Goal: Transaction & Acquisition: Purchase product/service

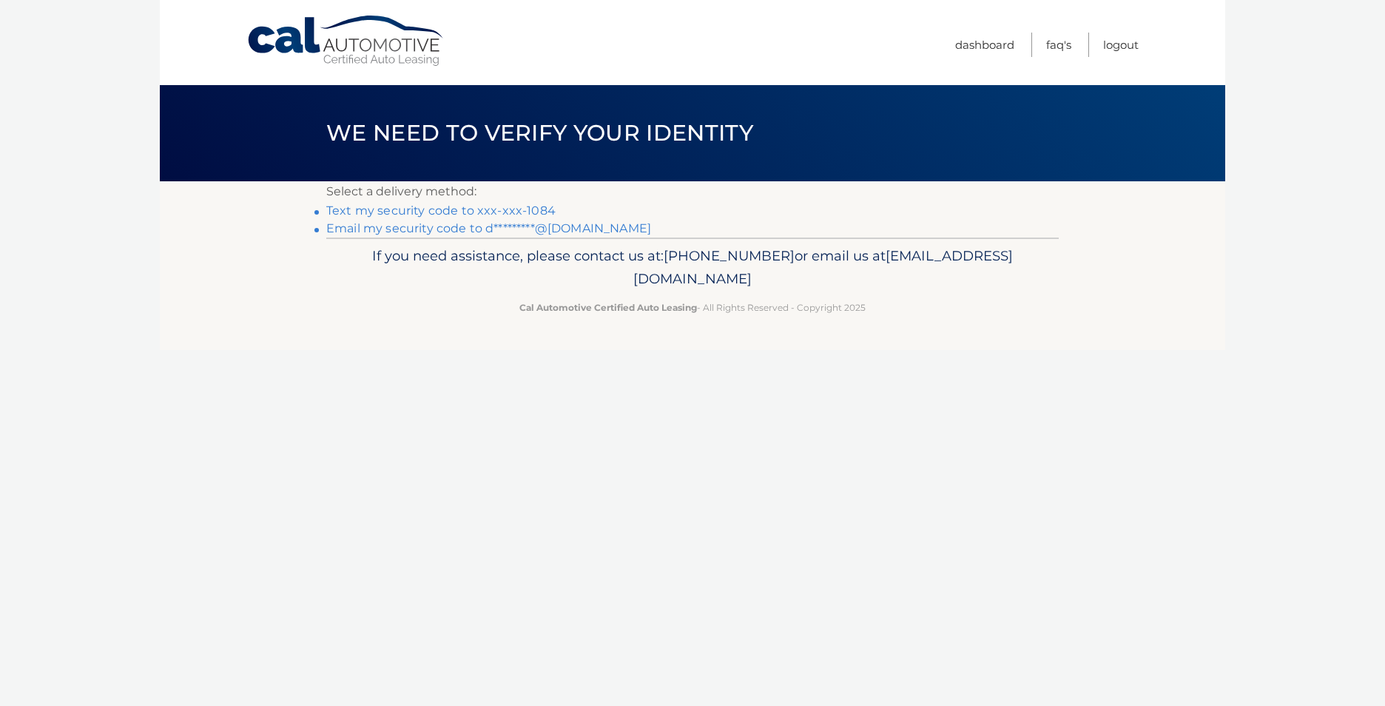
click at [466, 208] on link "Text my security code to xxx-xxx-1084" at bounding box center [440, 211] width 229 height 14
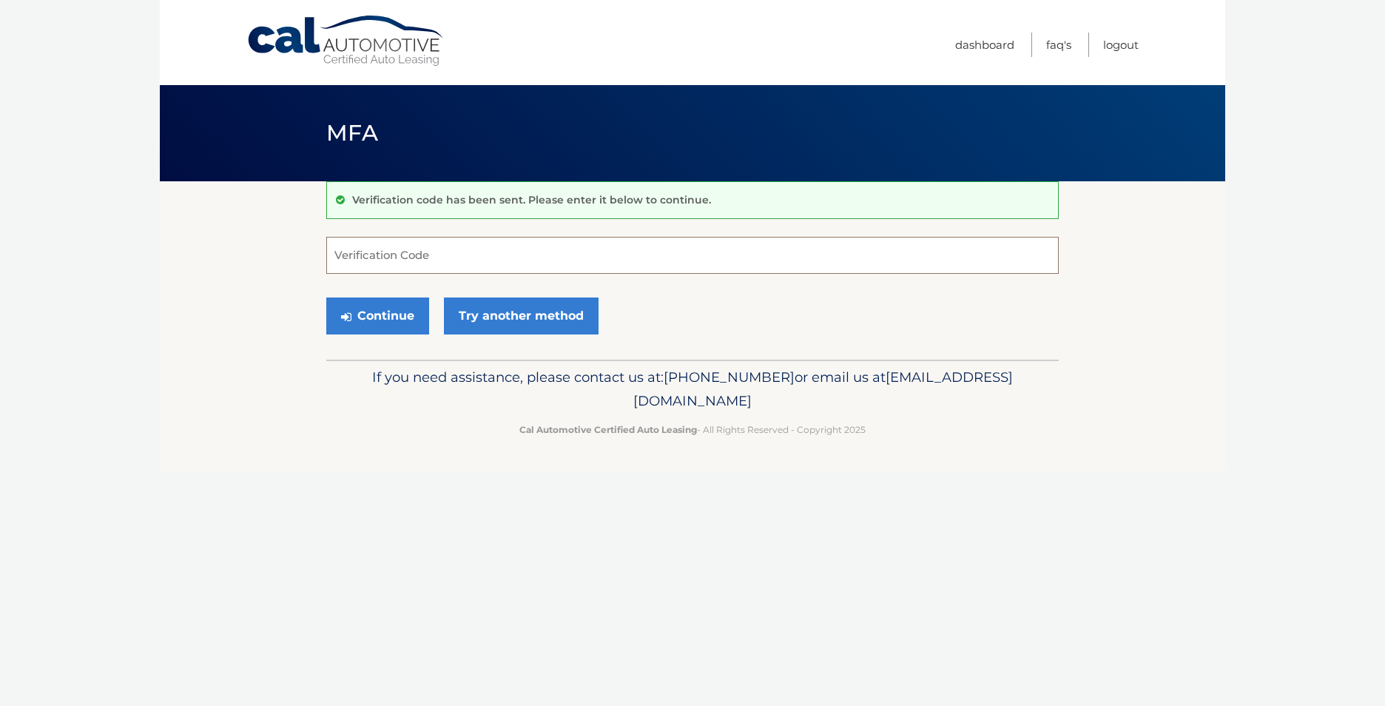
click at [383, 258] on input "Verification Code" at bounding box center [692, 255] width 733 height 37
type input "042244"
click at [389, 299] on button "Continue" at bounding box center [377, 316] width 103 height 37
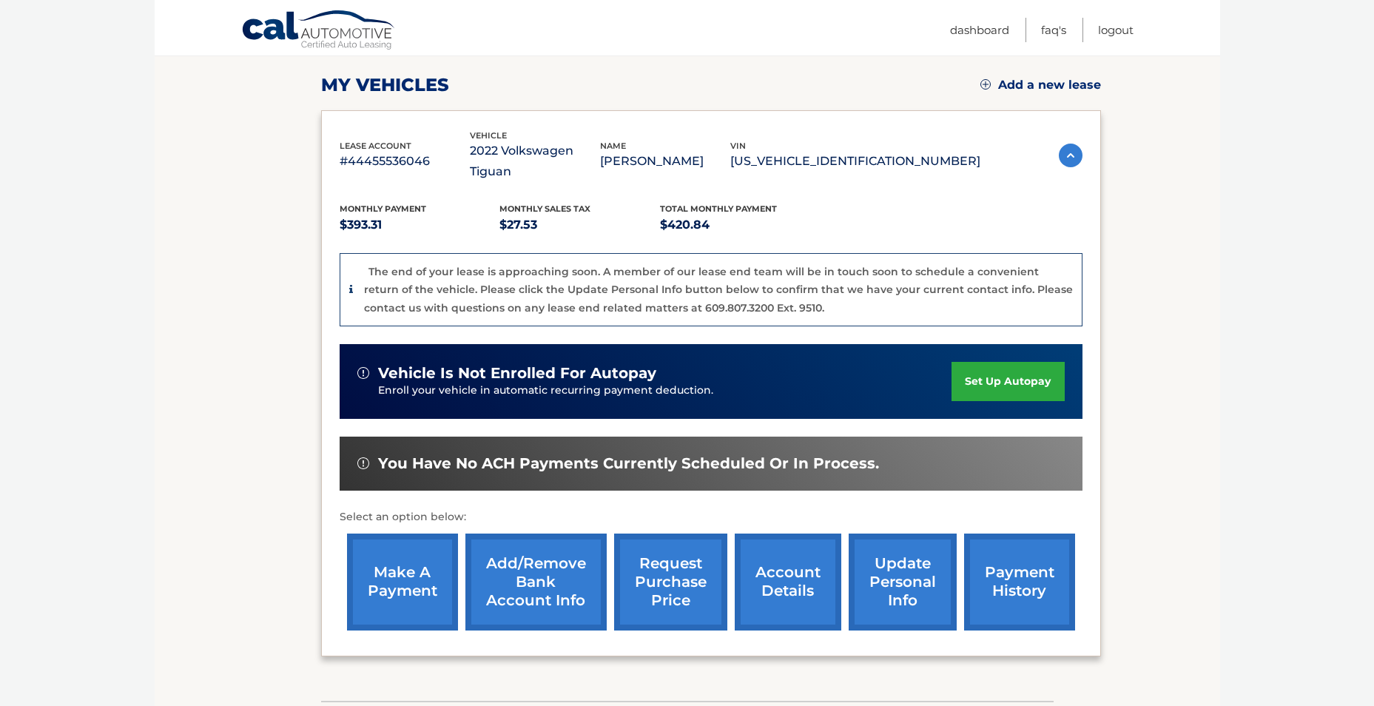
scroll to position [222, 0]
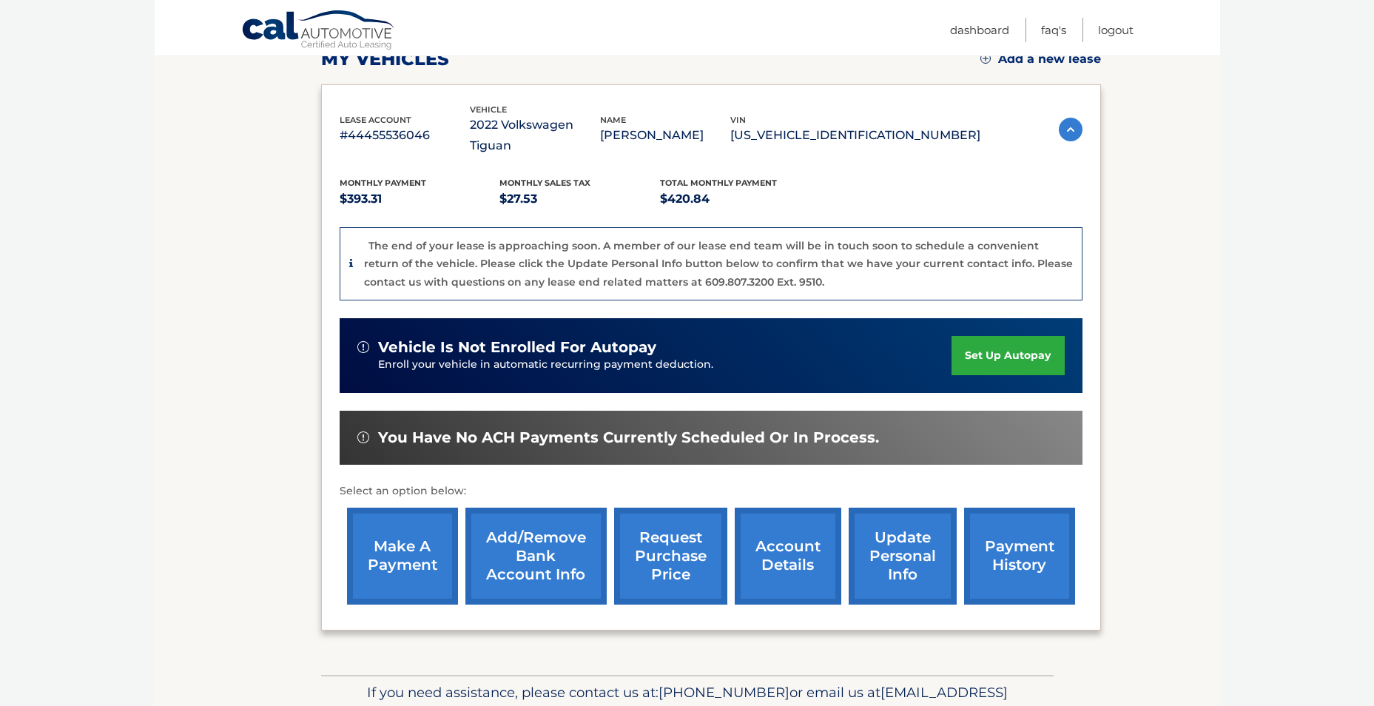
click at [414, 542] on link "make a payment" at bounding box center [402, 556] width 111 height 97
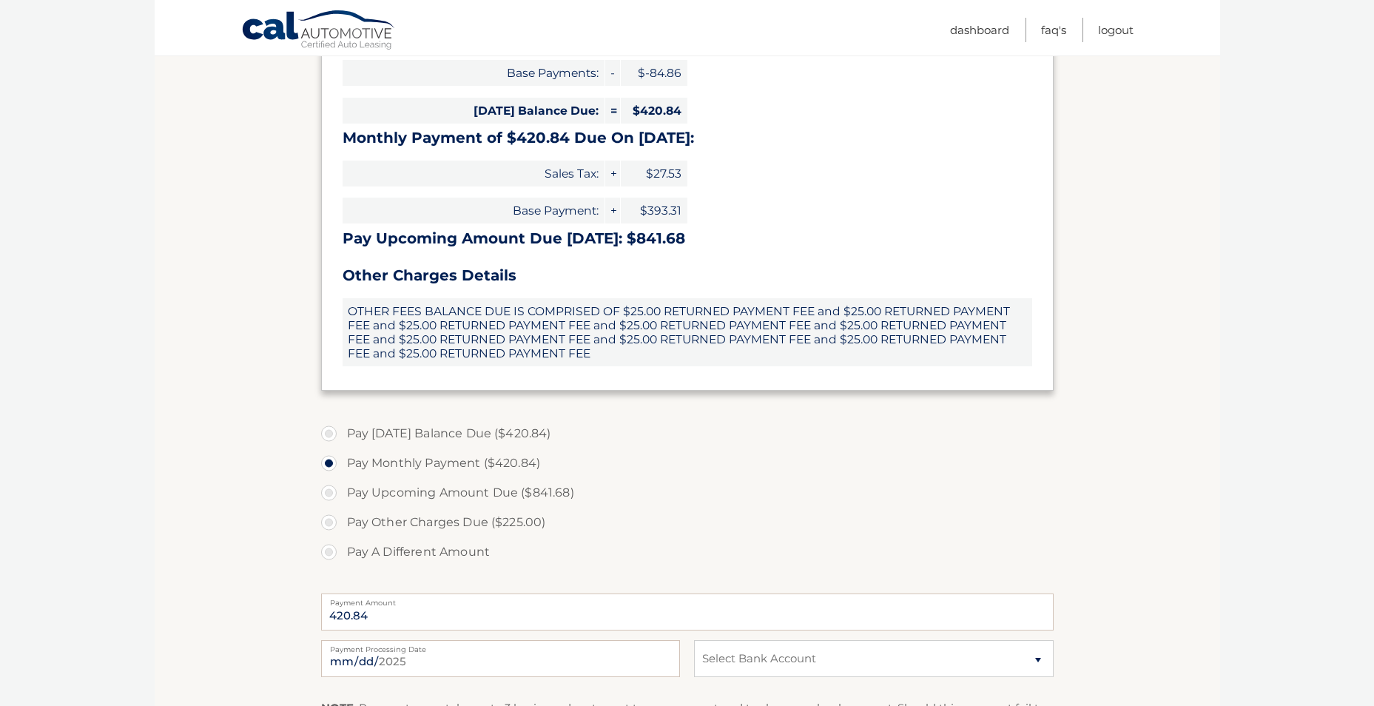
scroll to position [518, 0]
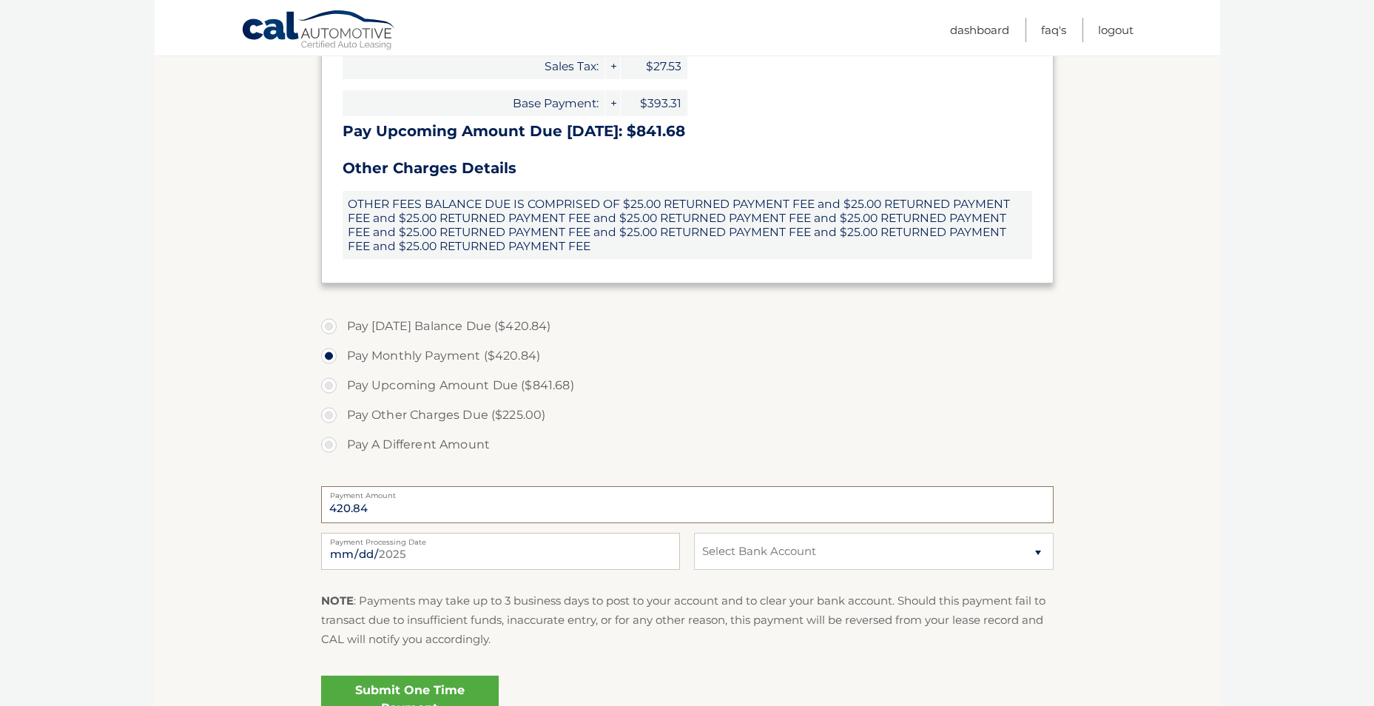
drag, startPoint x: 398, startPoint y: 509, endPoint x: 301, endPoint y: 505, distance: 97.1
click at [301, 505] on section "Account Overview | Make a Payment Payment Information Balance Forward: Late Cha…" at bounding box center [688, 203] width 1066 height 1081
drag, startPoint x: 301, startPoint y: 505, endPoint x: 346, endPoint y: 507, distance: 44.5
click at [343, 507] on input "420.84" at bounding box center [687, 504] width 733 height 37
click at [342, 511] on input "420.84" at bounding box center [687, 504] width 733 height 37
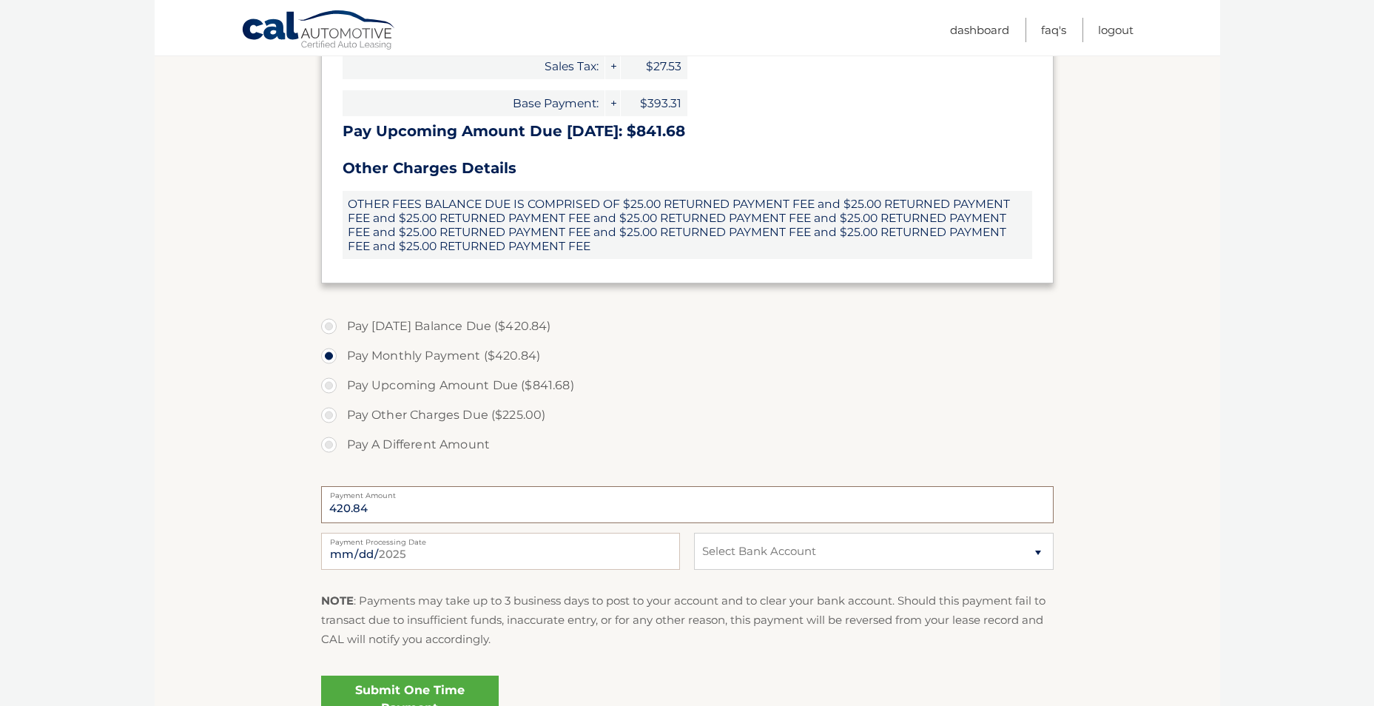
click at [340, 506] on input "420.84" at bounding box center [687, 504] width 733 height 37
click at [335, 441] on label "Pay A Different Amount" at bounding box center [687, 445] width 733 height 30
click at [335, 441] on input "Pay A Different Amount" at bounding box center [334, 442] width 15 height 24
radio input "true"
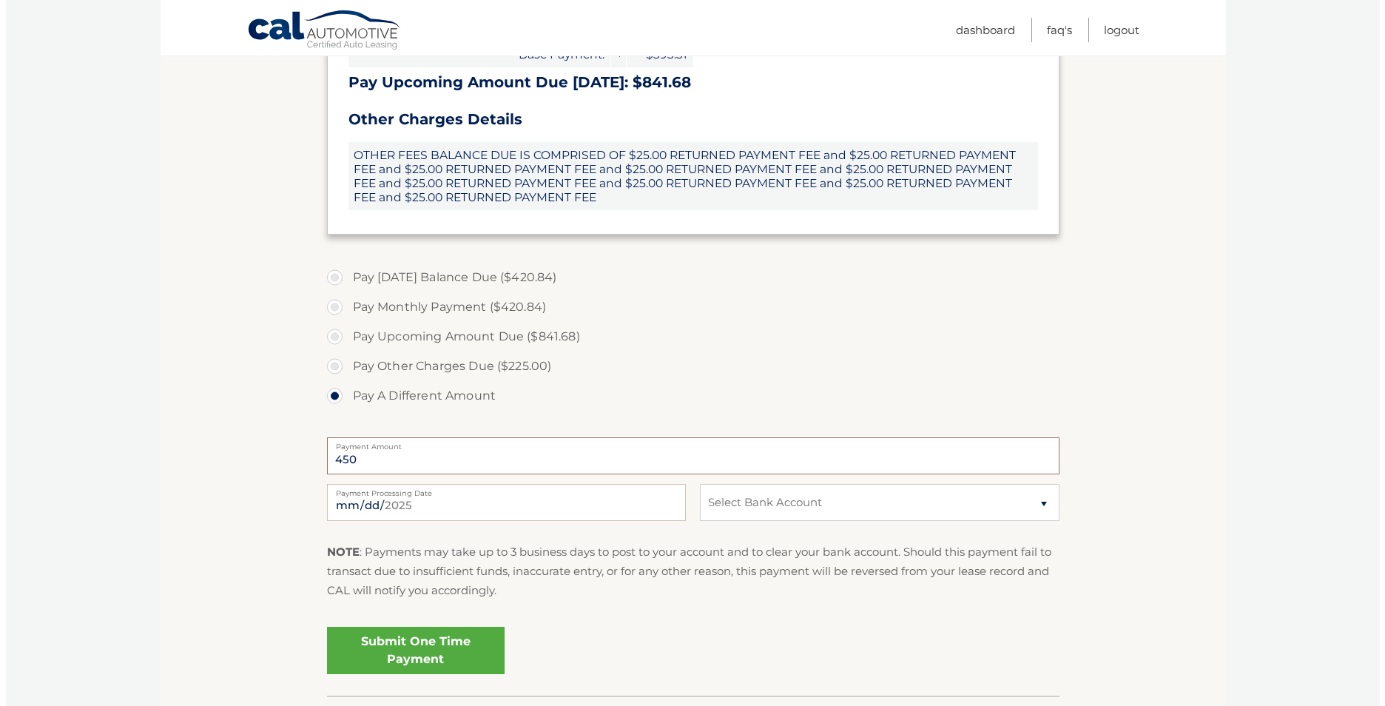
scroll to position [592, 0]
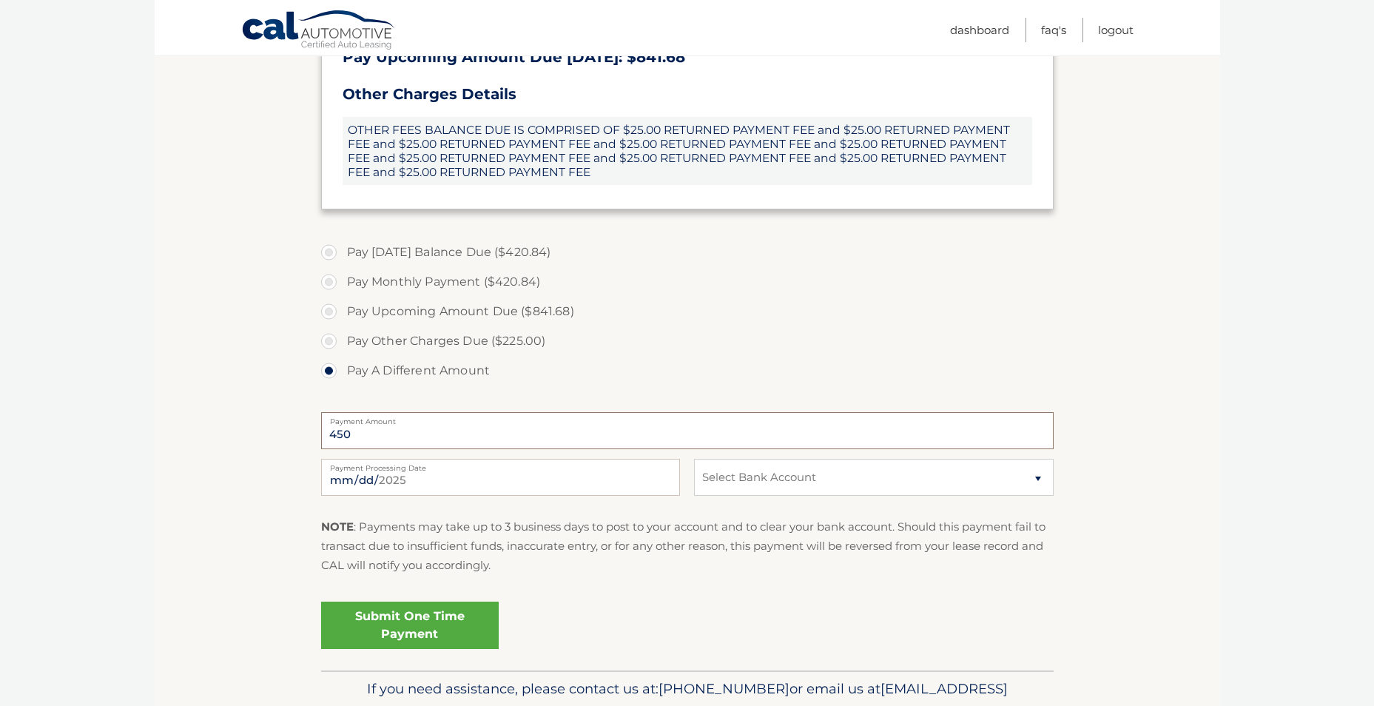
type input "450"
click at [812, 473] on select "Select Bank Account Checking WELLS FARGO BANK *****4436 Savings WELLS FARGO BAN…" at bounding box center [873, 477] width 359 height 37
select select "MTUyNThjNGItN2NhMi00ZmYxLWE3NjctMTFlYTM5Nzg3ZGJk"
click at [694, 459] on select "Select Bank Account Checking WELLS FARGO BANK *****4436 Savings WELLS FARGO BAN…" at bounding box center [873, 477] width 359 height 37
click at [431, 631] on link "Submit One Time Payment" at bounding box center [410, 625] width 178 height 47
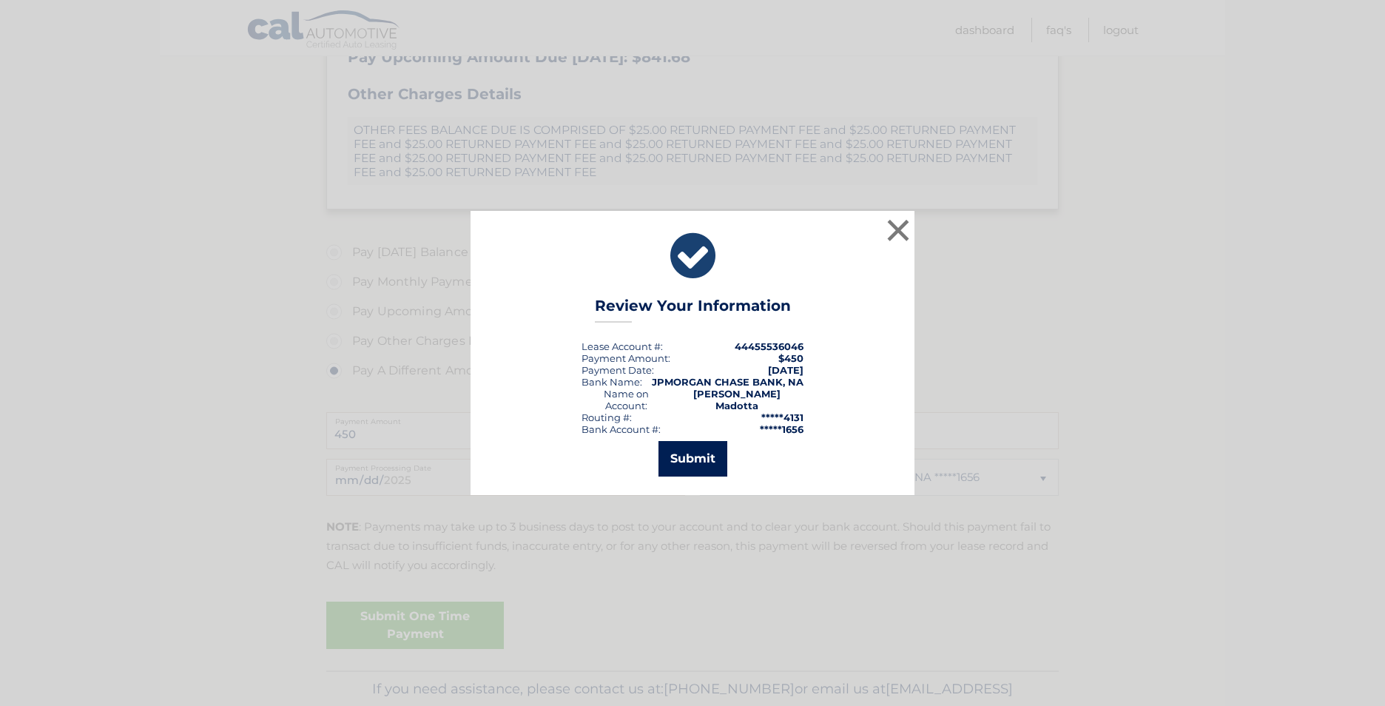
click at [710, 442] on button "Submit" at bounding box center [693, 459] width 69 height 36
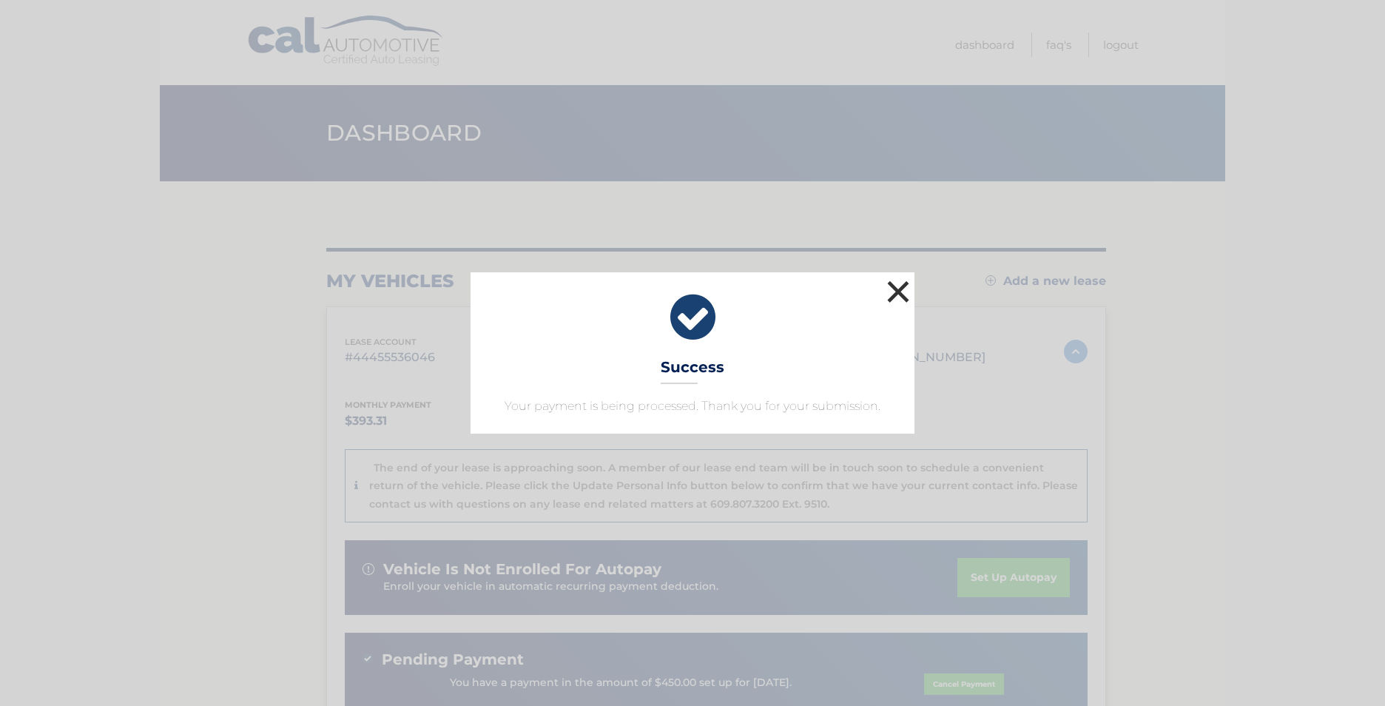
click at [901, 292] on button "×" at bounding box center [899, 292] width 30 height 30
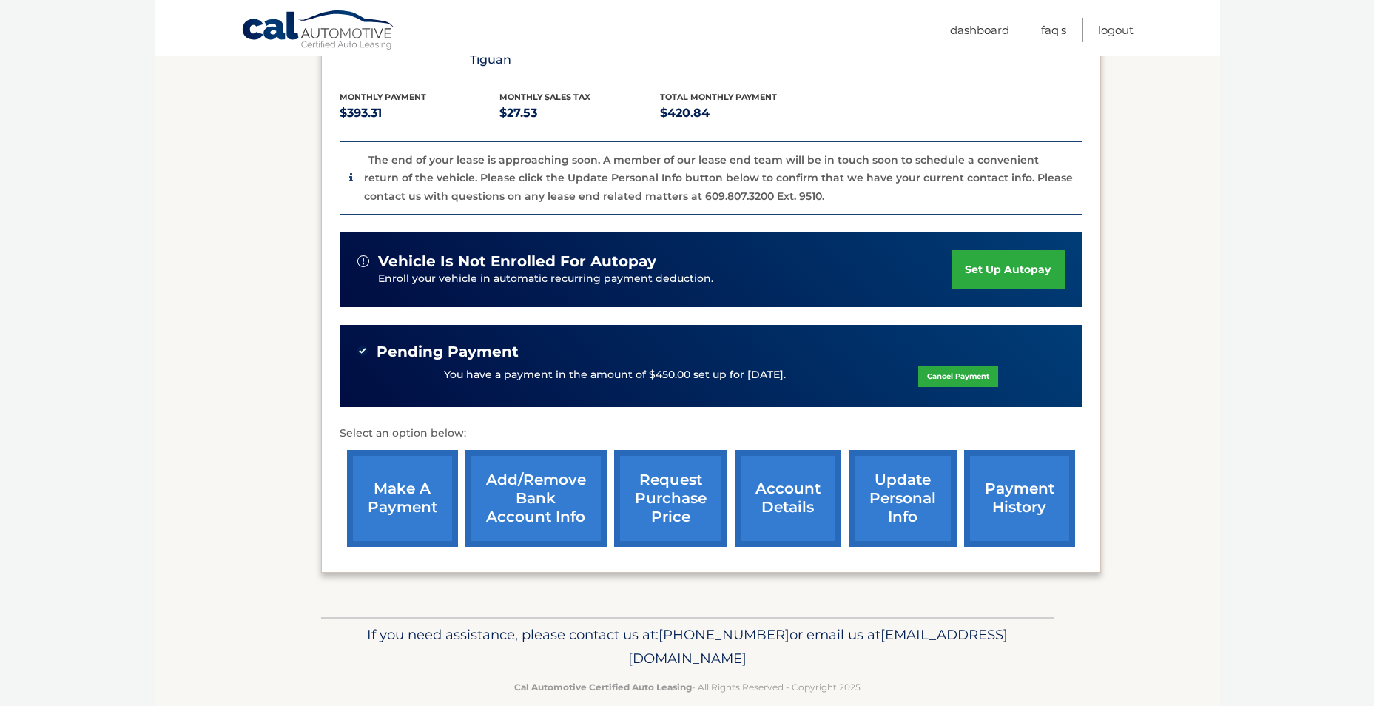
scroll to position [311, 0]
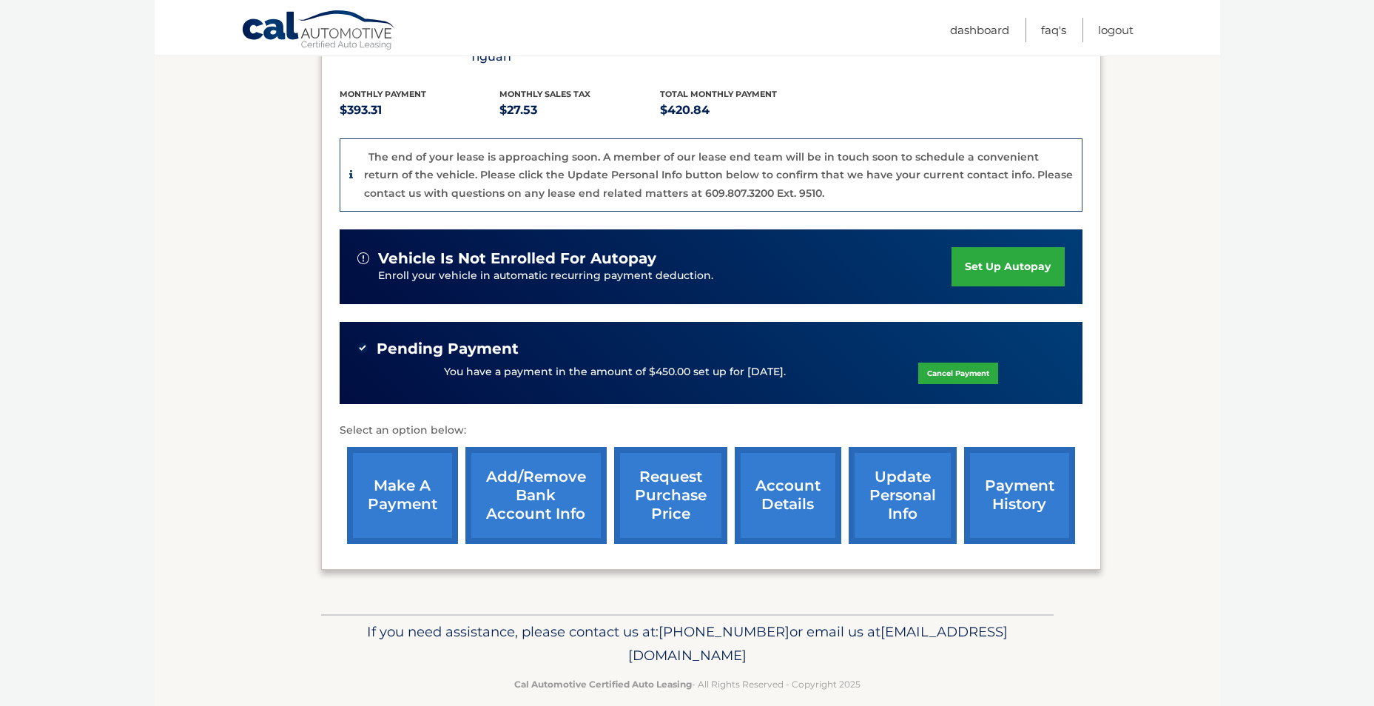
click at [417, 478] on link "make a payment" at bounding box center [402, 495] width 111 height 97
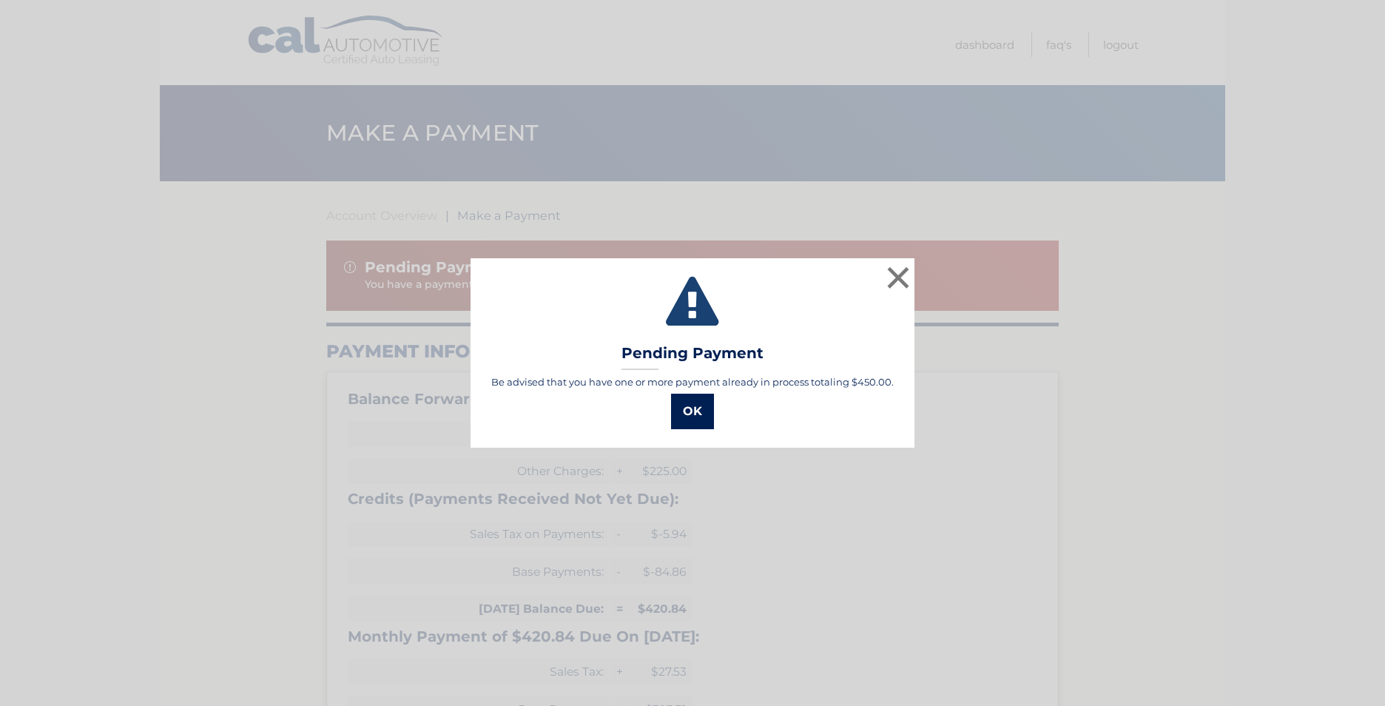
click at [701, 420] on button "OK" at bounding box center [692, 412] width 43 height 36
click at [696, 418] on button "OK" at bounding box center [692, 412] width 43 height 36
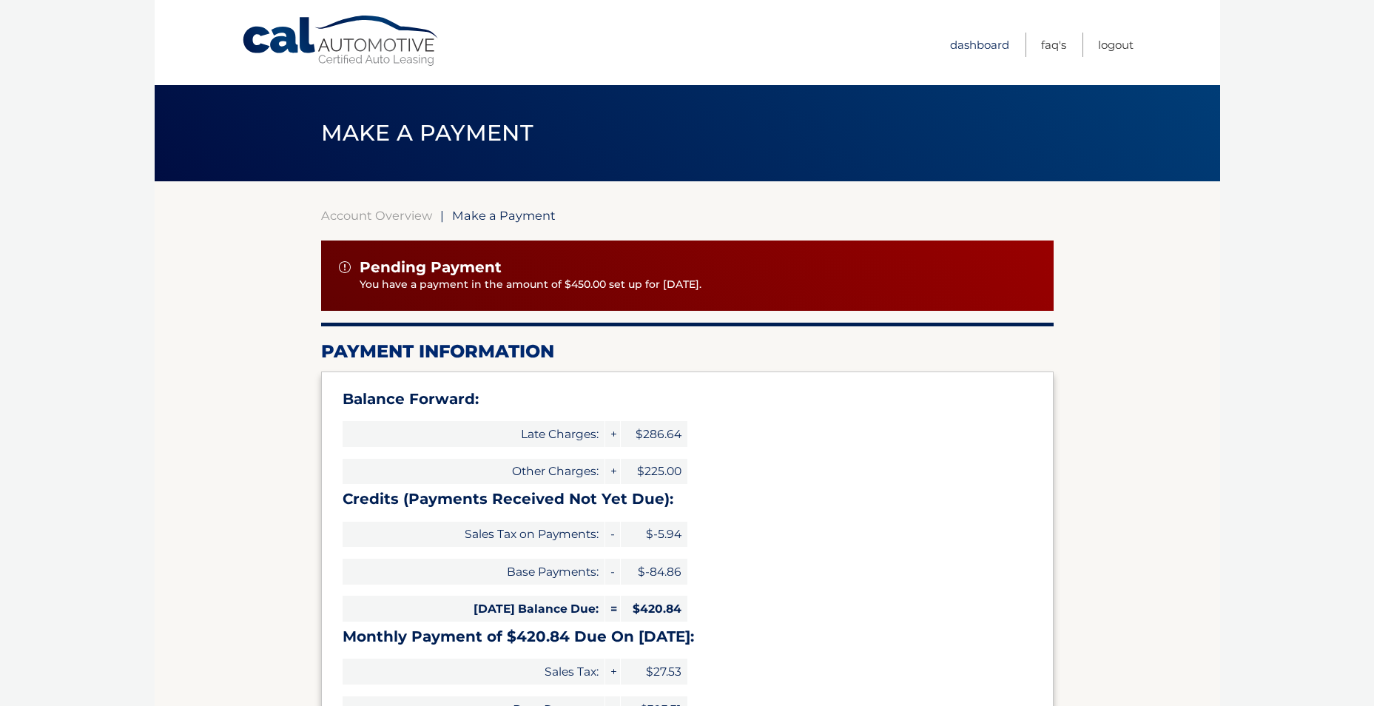
click at [972, 50] on link "Dashboard" at bounding box center [979, 45] width 59 height 24
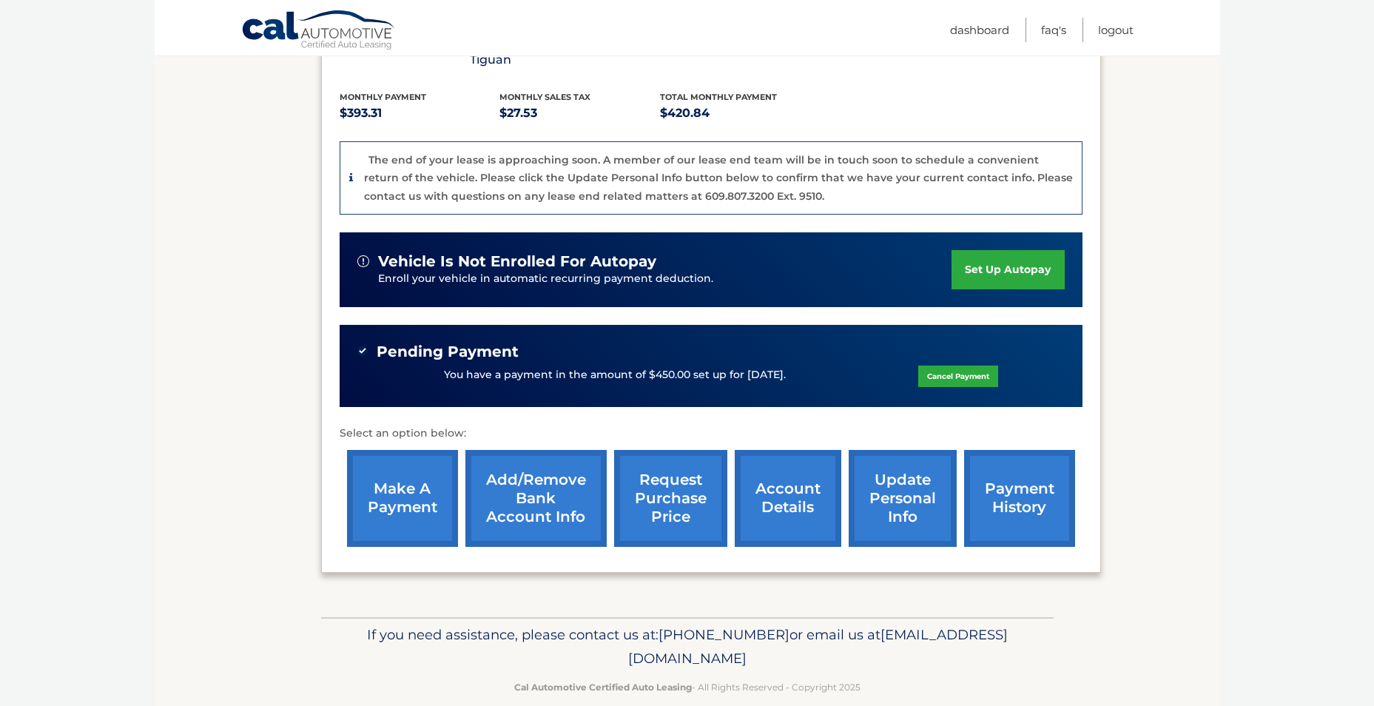
scroll to position [311, 0]
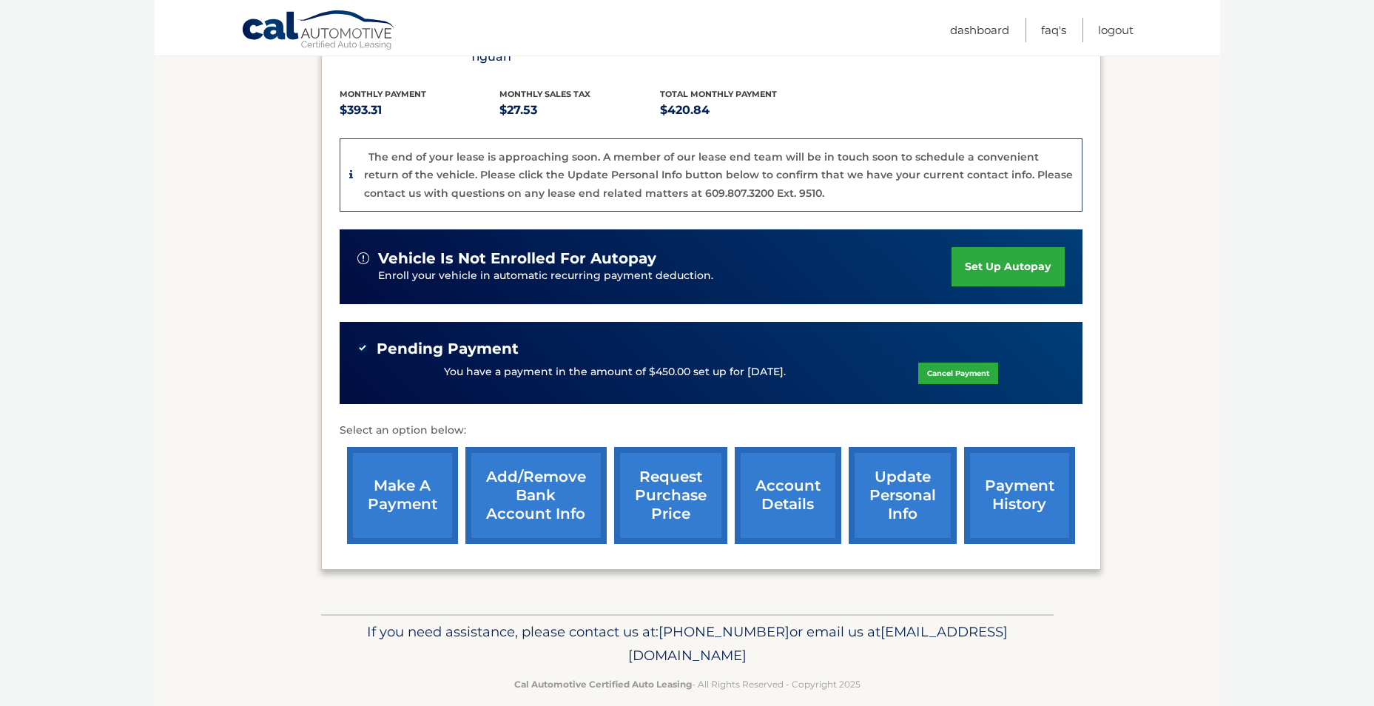
click at [676, 463] on link "request purchase price" at bounding box center [670, 495] width 113 height 97
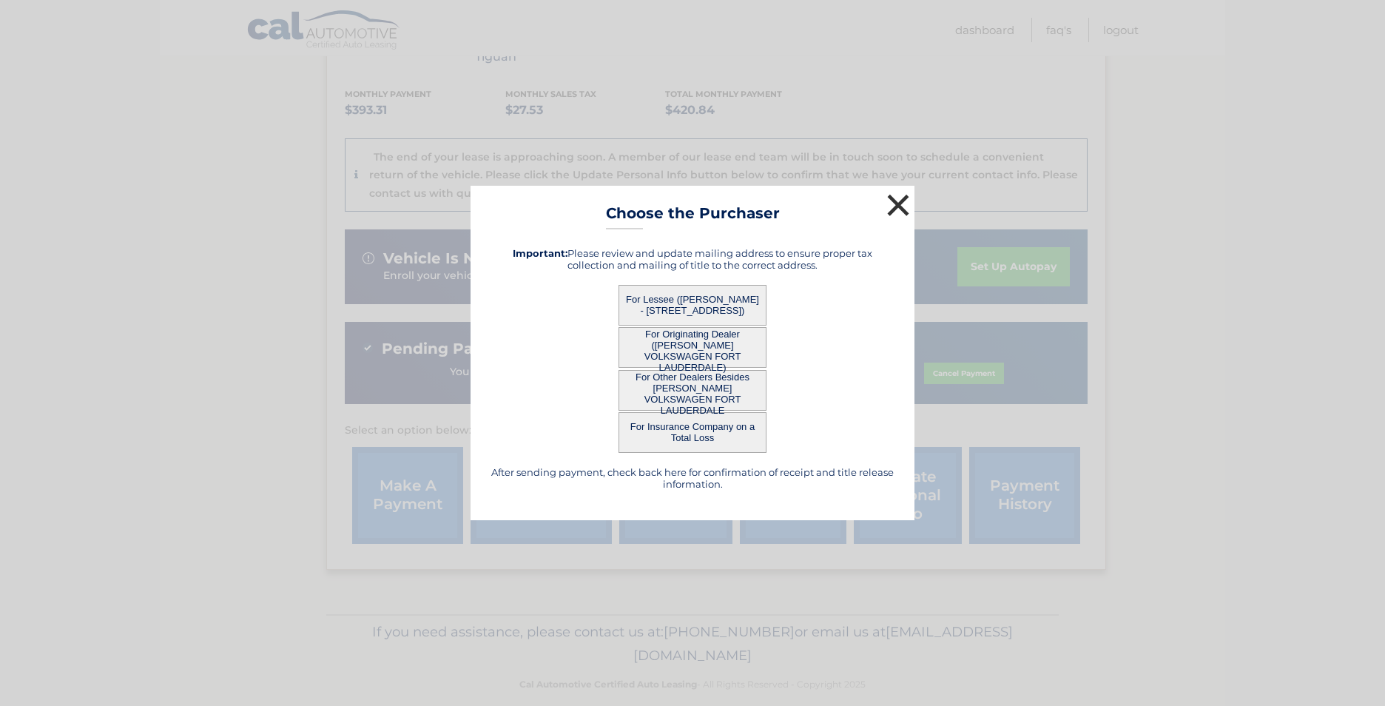
click at [899, 202] on button "×" at bounding box center [899, 205] width 30 height 30
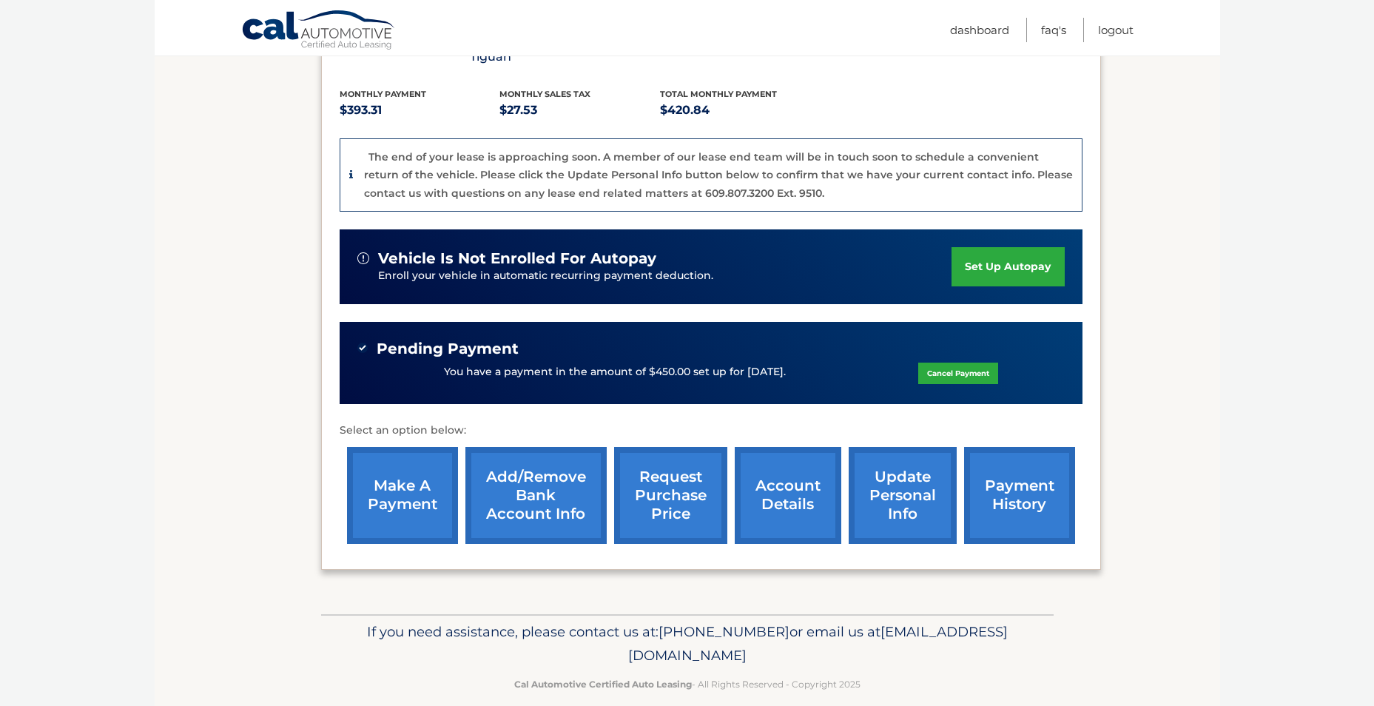
click at [785, 477] on link "account details" at bounding box center [788, 495] width 107 height 97
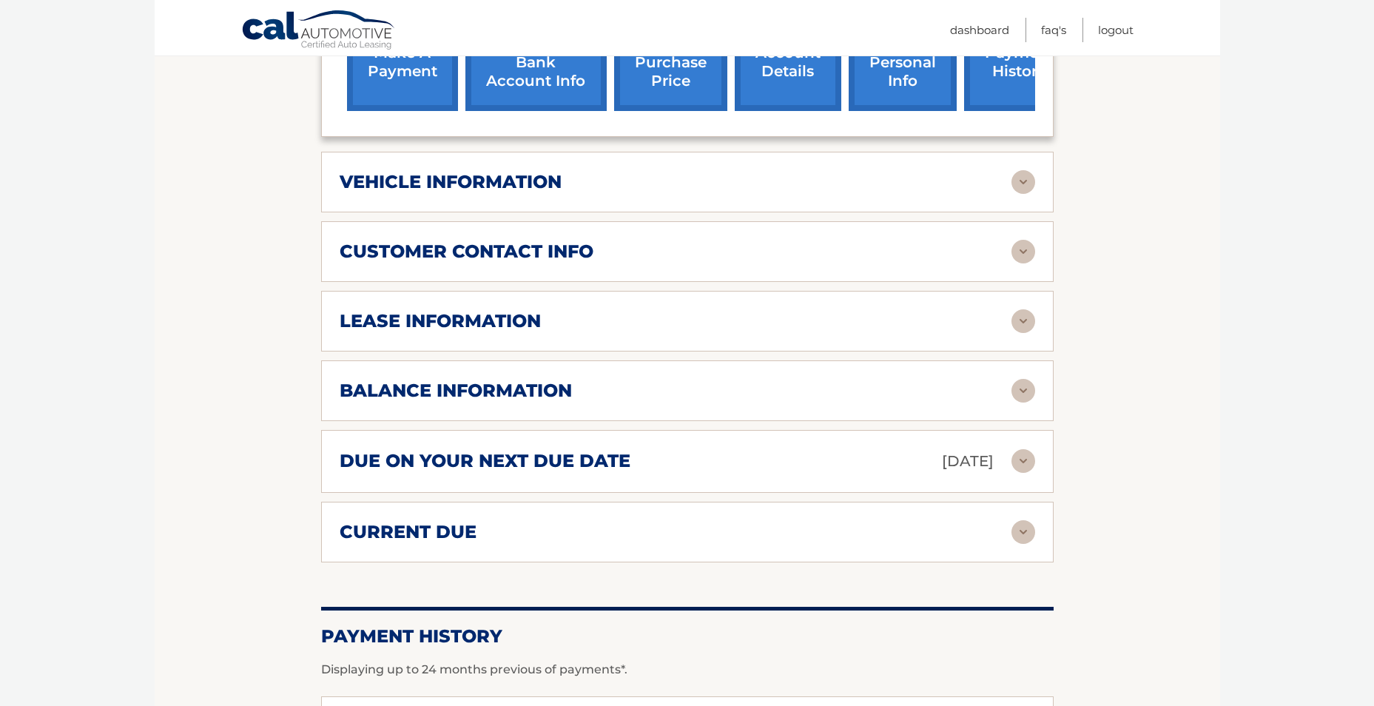
scroll to position [666, 0]
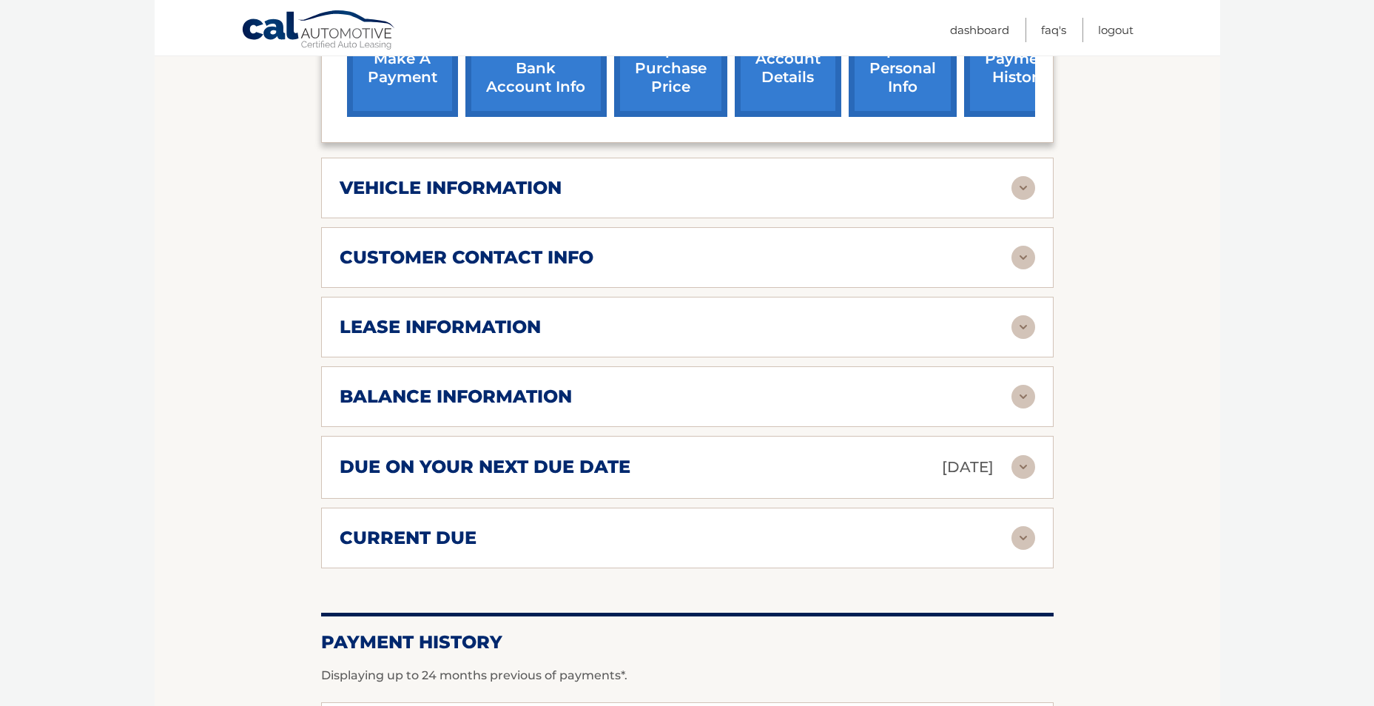
click at [870, 335] on div "lease information" at bounding box center [676, 327] width 672 height 22
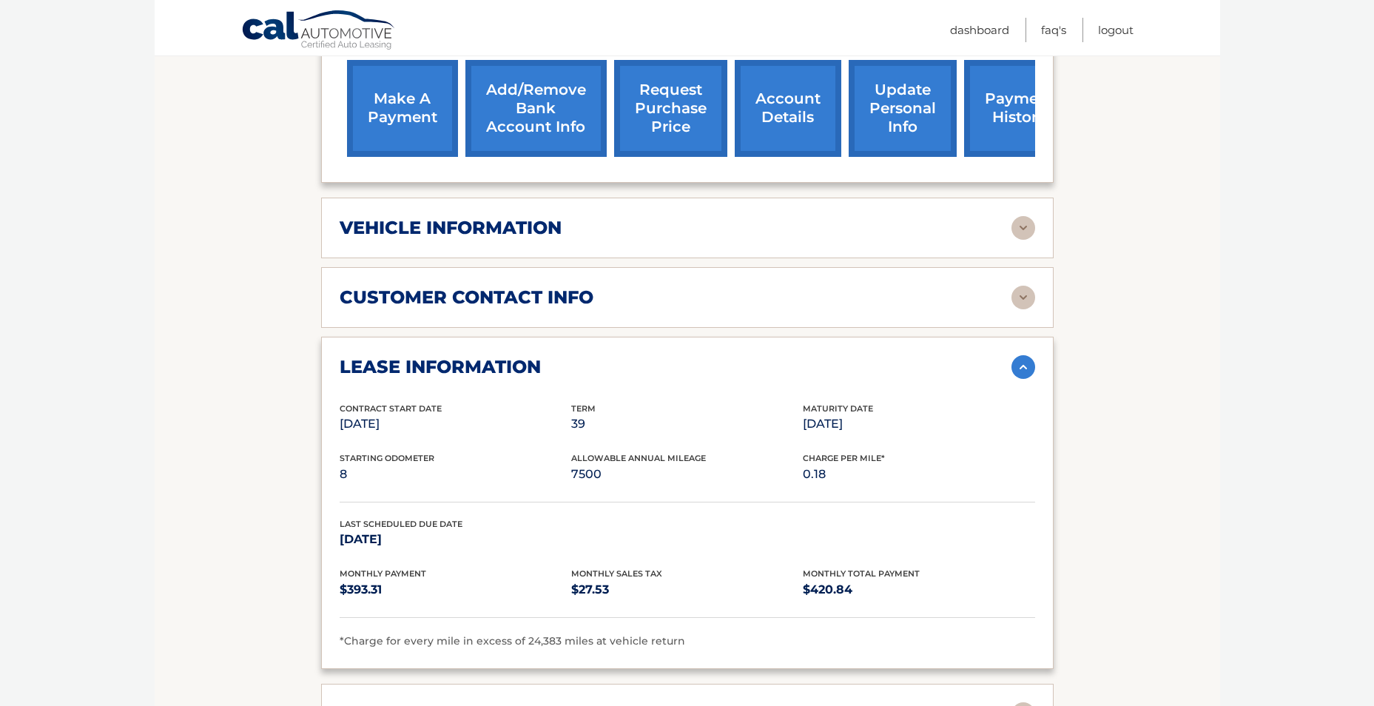
scroll to position [422, 0]
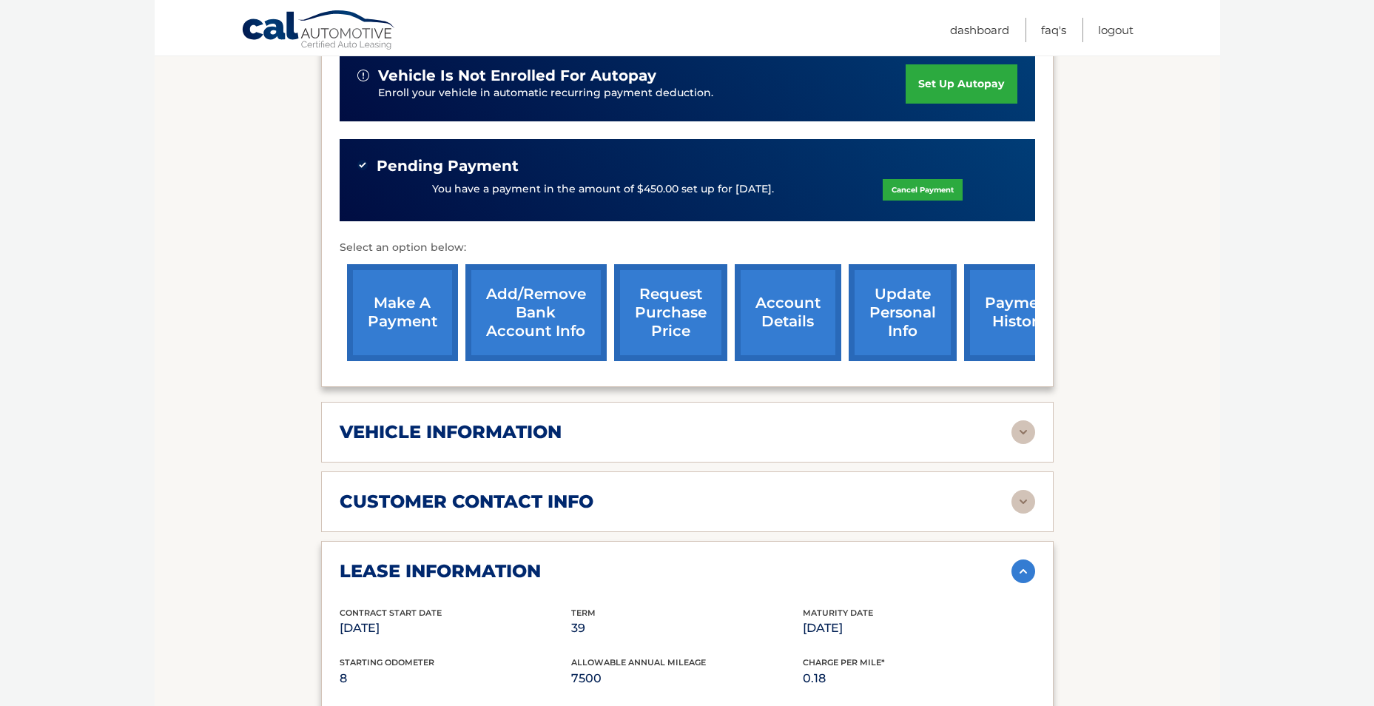
click at [675, 311] on link "request purchase price" at bounding box center [670, 312] width 113 height 97
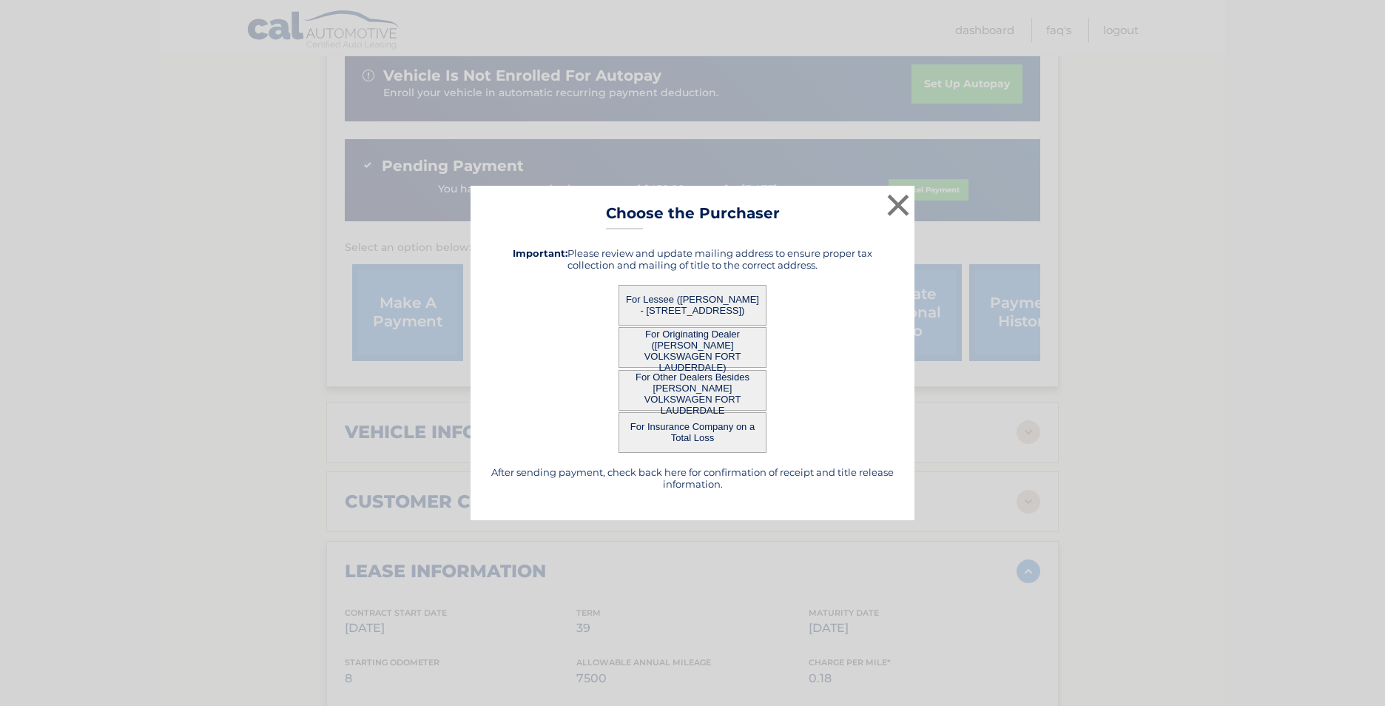
click at [690, 396] on button "For Other Dealers Besides [PERSON_NAME] VOLKSWAGEN FORT LAUDERDALE" at bounding box center [693, 390] width 148 height 41
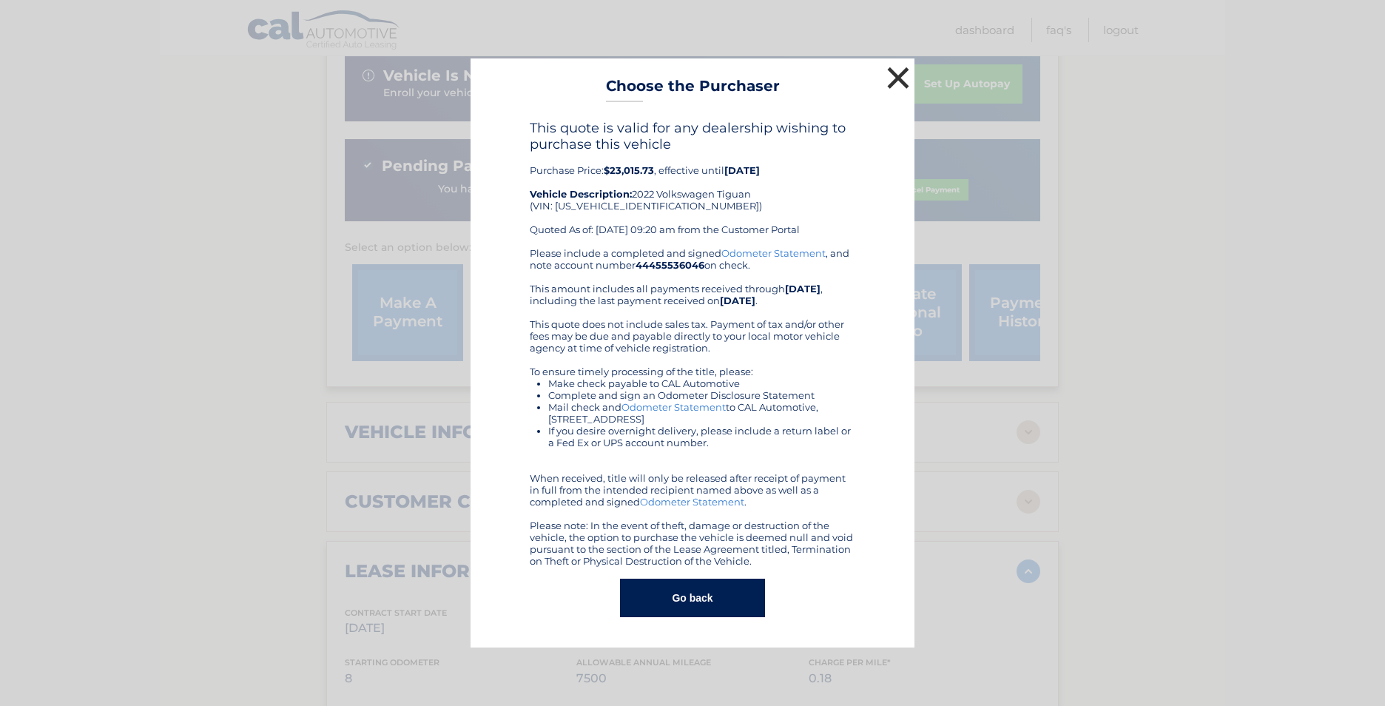
click at [894, 78] on button "×" at bounding box center [899, 78] width 30 height 30
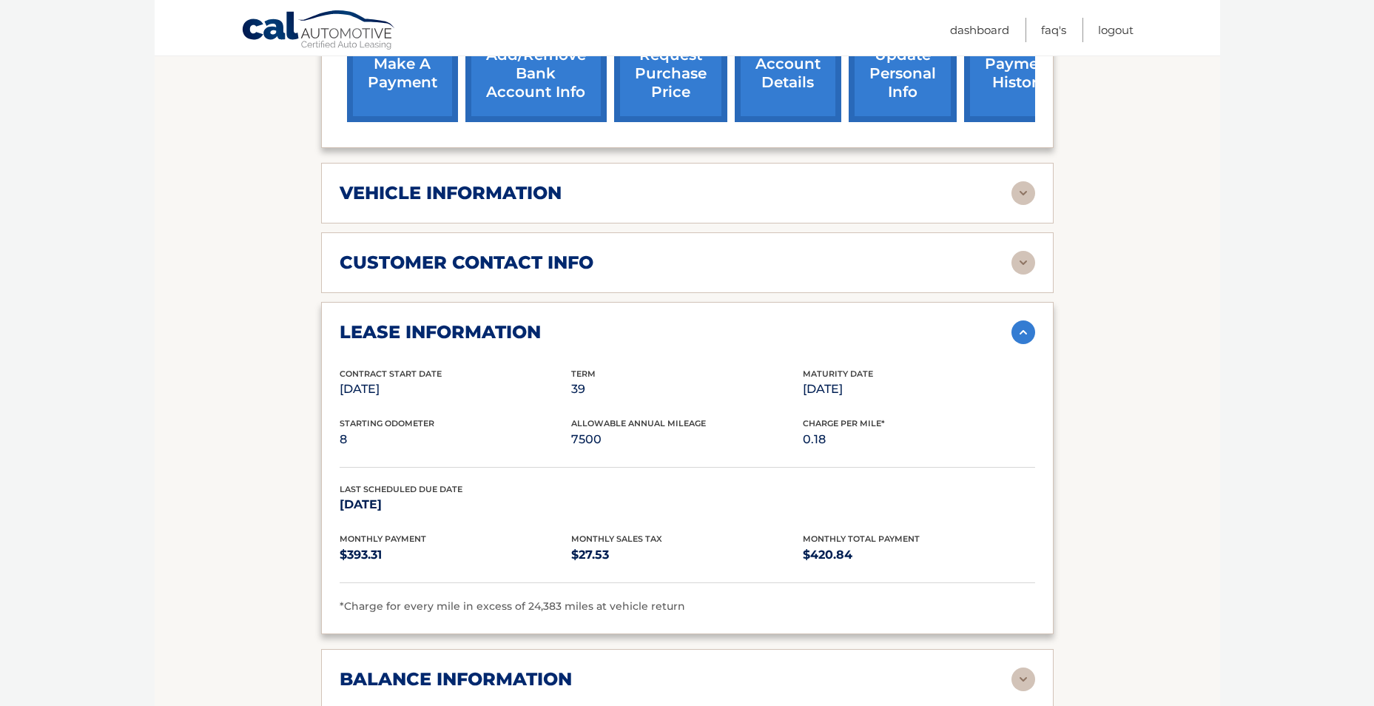
scroll to position [496, 0]
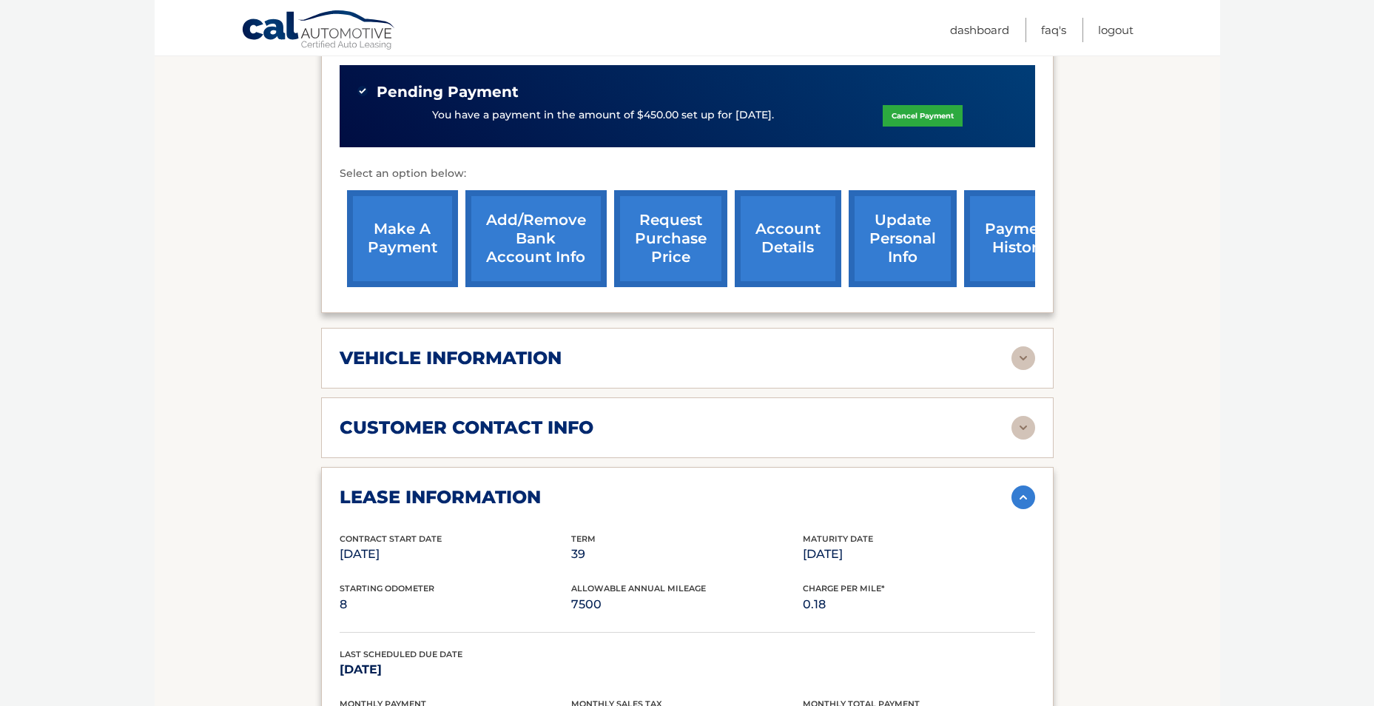
click at [675, 246] on link "request purchase price" at bounding box center [670, 238] width 113 height 97
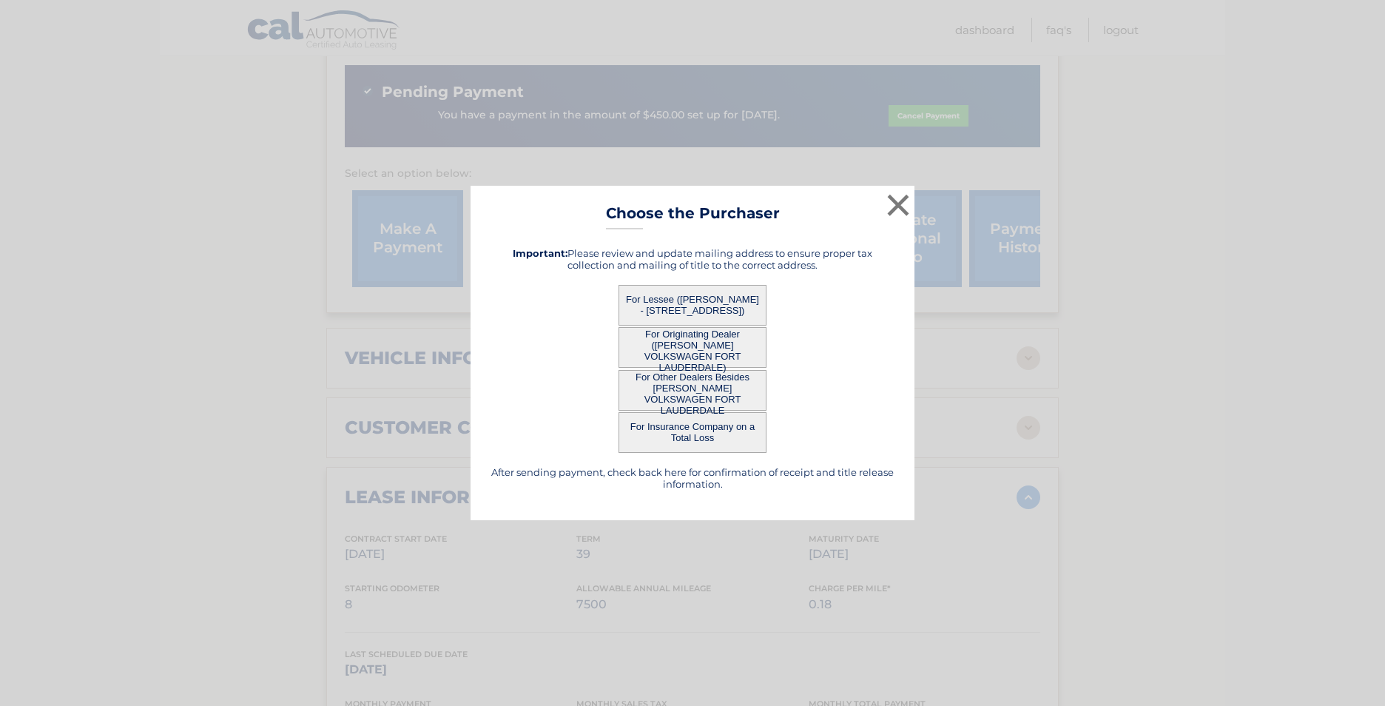
click at [699, 301] on button "For Lessee ([PERSON_NAME] - [STREET_ADDRESS])" at bounding box center [693, 305] width 148 height 41
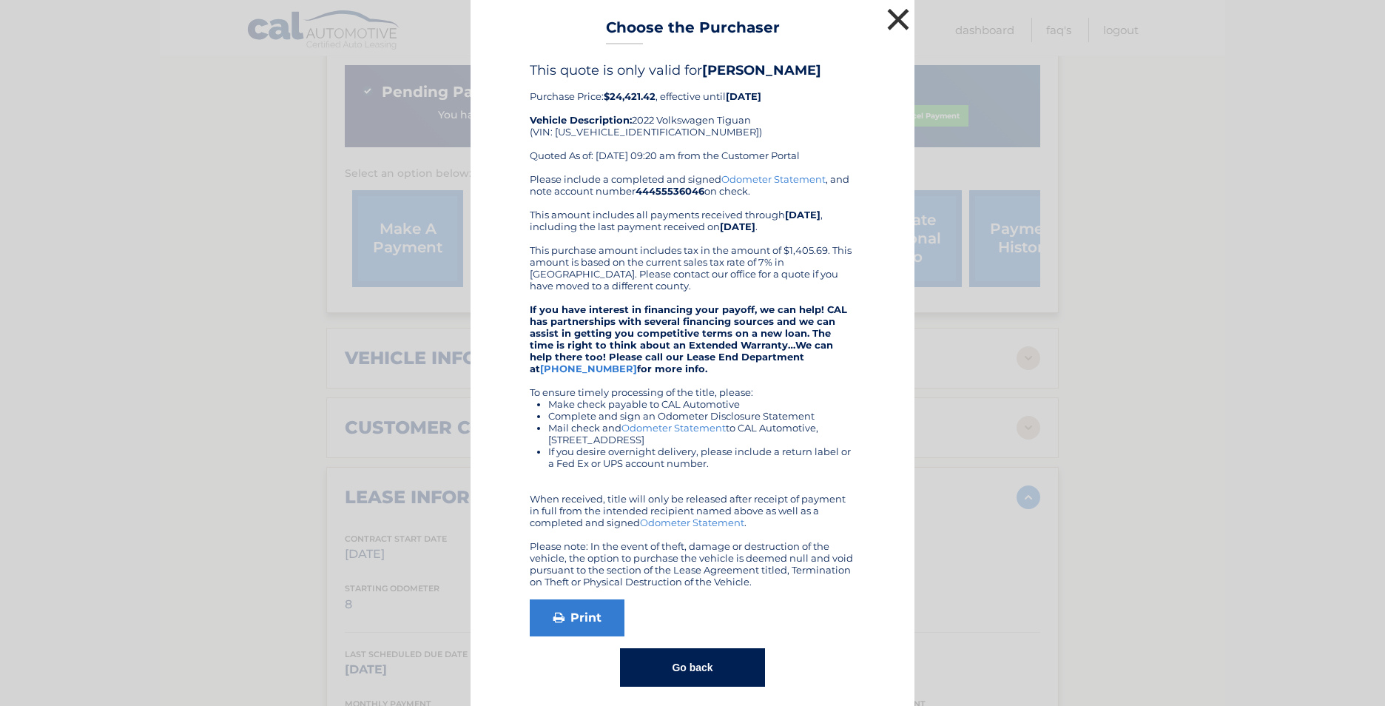
click at [900, 21] on button "×" at bounding box center [899, 19] width 30 height 30
click at [900, 21] on nav "Menu Dashboard FAQ's Logout" at bounding box center [793, 28] width 681 height 56
